Goal: Task Accomplishment & Management: Manage account settings

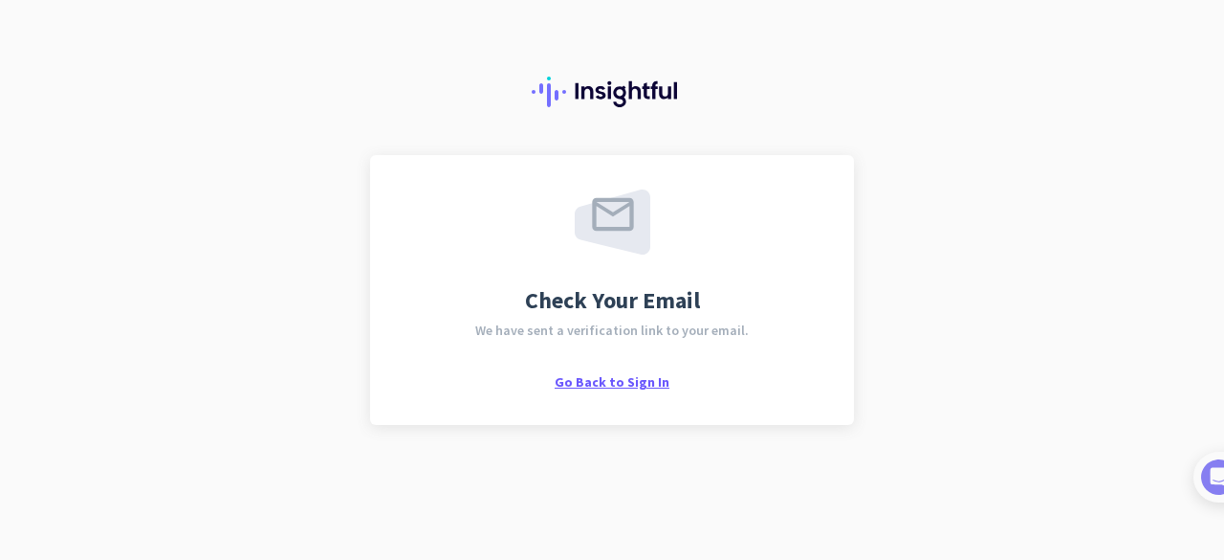
click at [631, 380] on span "Go Back to Sign In" at bounding box center [612, 381] width 115 height 17
click at [642, 384] on span "Go Back to Sign In" at bounding box center [612, 381] width 115 height 17
